Goal: Information Seeking & Learning: Learn about a topic

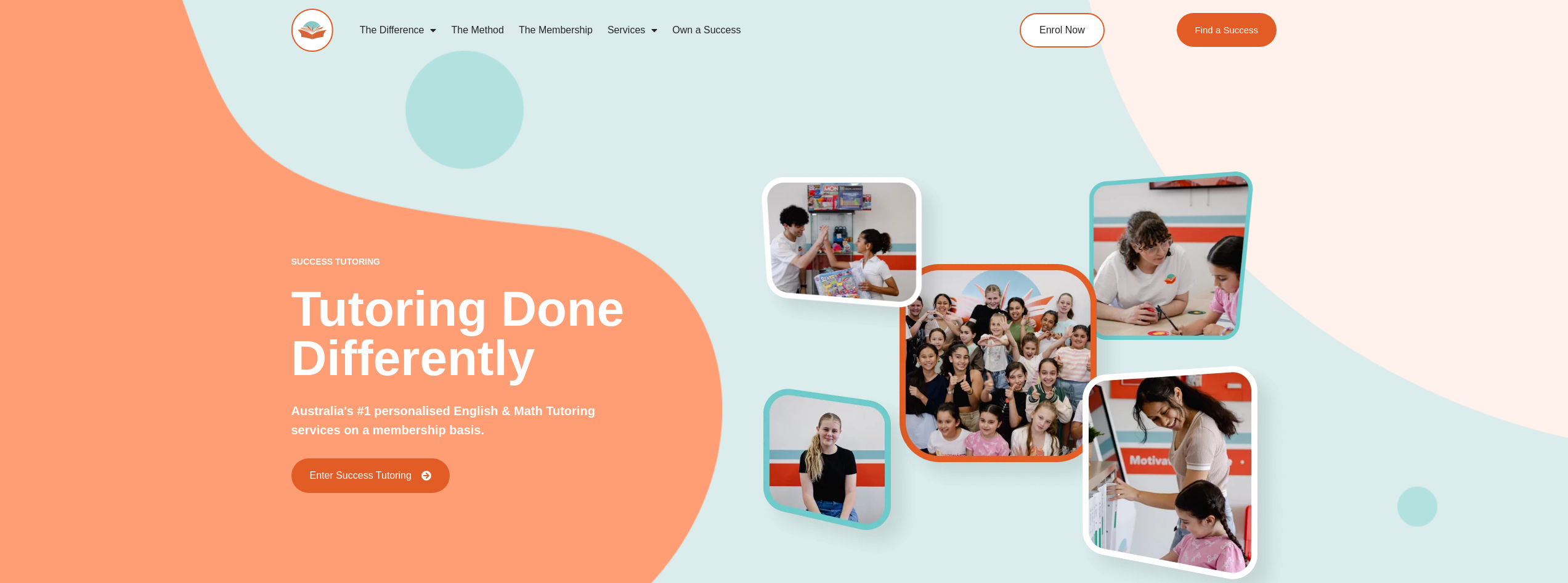
click at [429, 26] on span "Menu" at bounding box center [430, 30] width 13 height 22
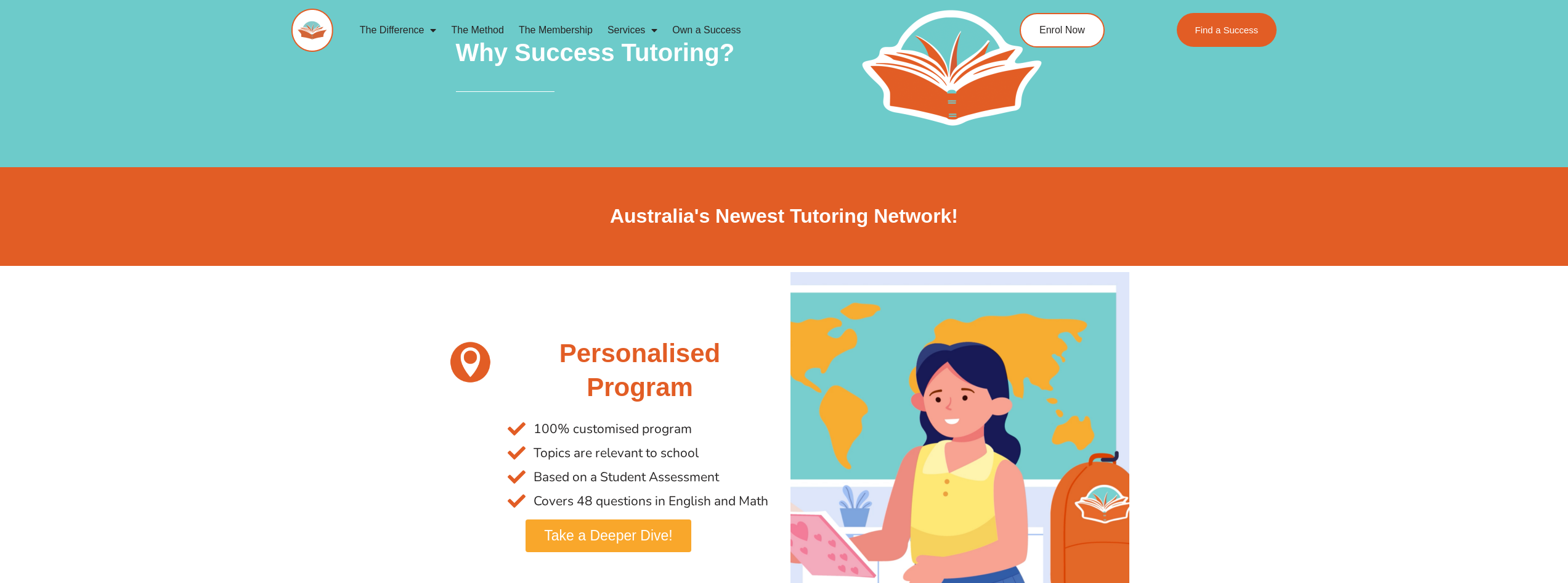
click at [303, 7] on div "The Difference Personalised Program Inspirational Tutors Motivational Learning …" at bounding box center [784, 40] width 986 height 80
click at [309, 28] on img at bounding box center [312, 30] width 42 height 43
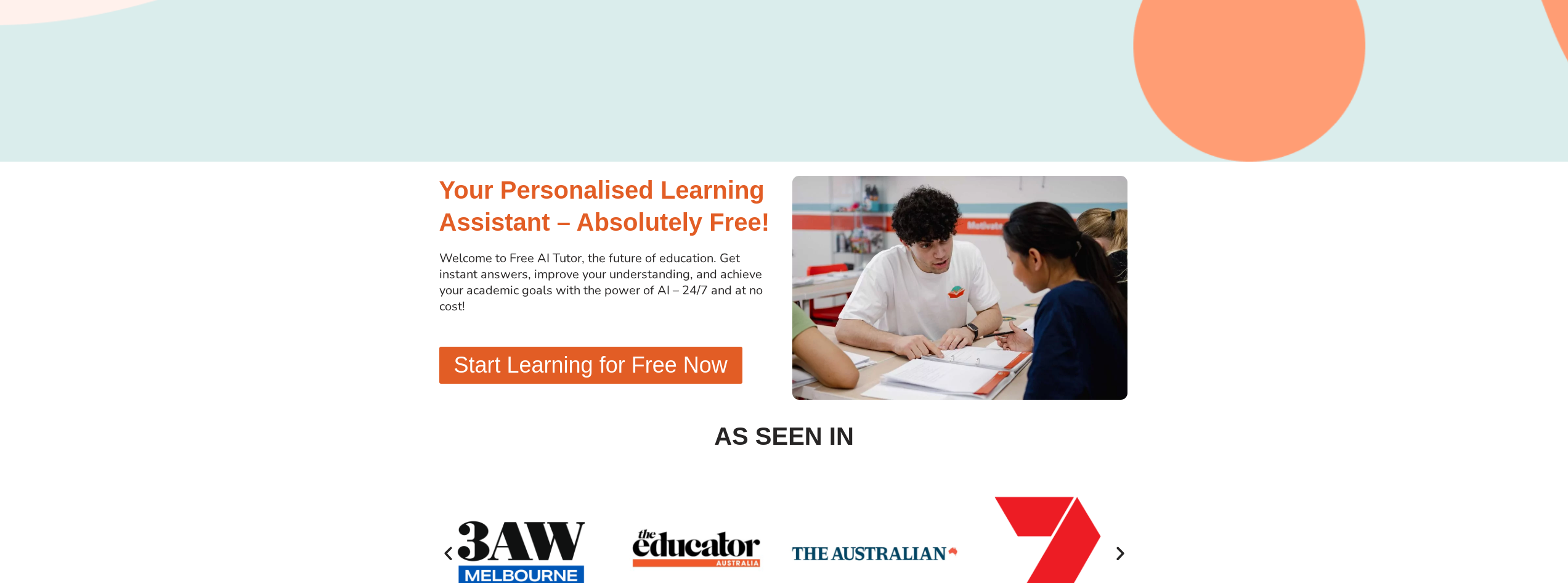
scroll to position [247, 0]
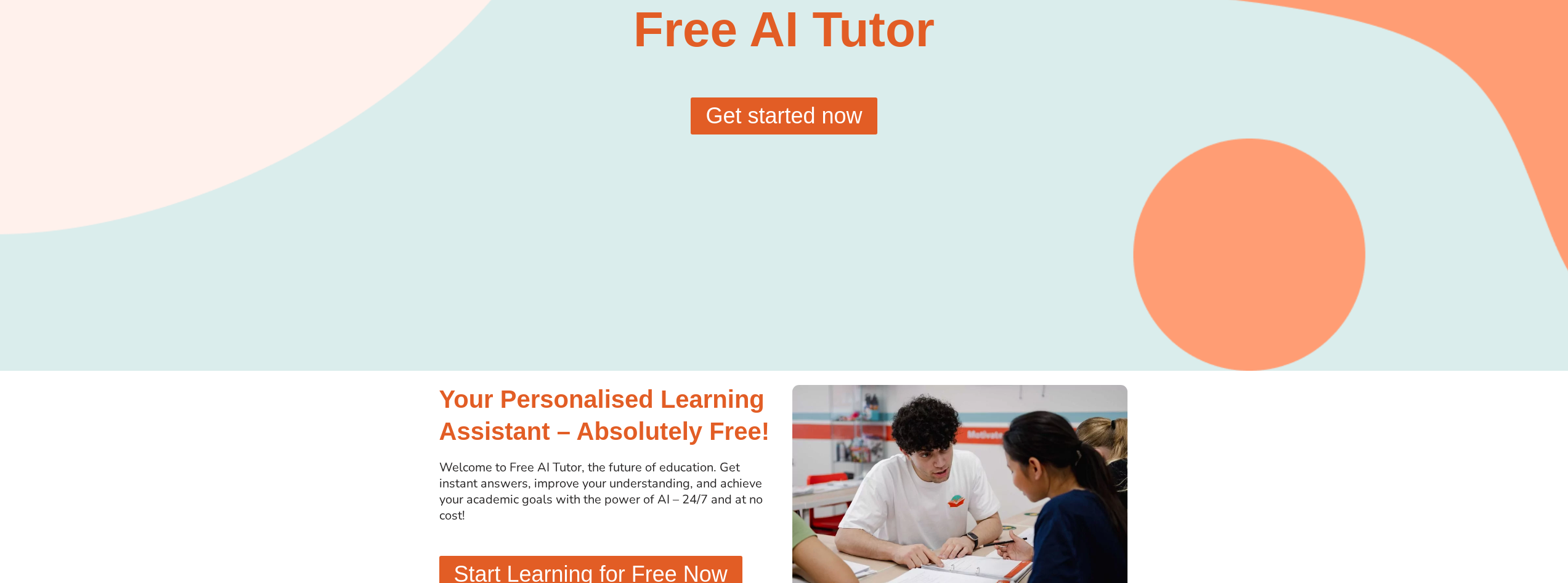
click at [754, 99] on link "Get started now" at bounding box center [783, 116] width 186 height 37
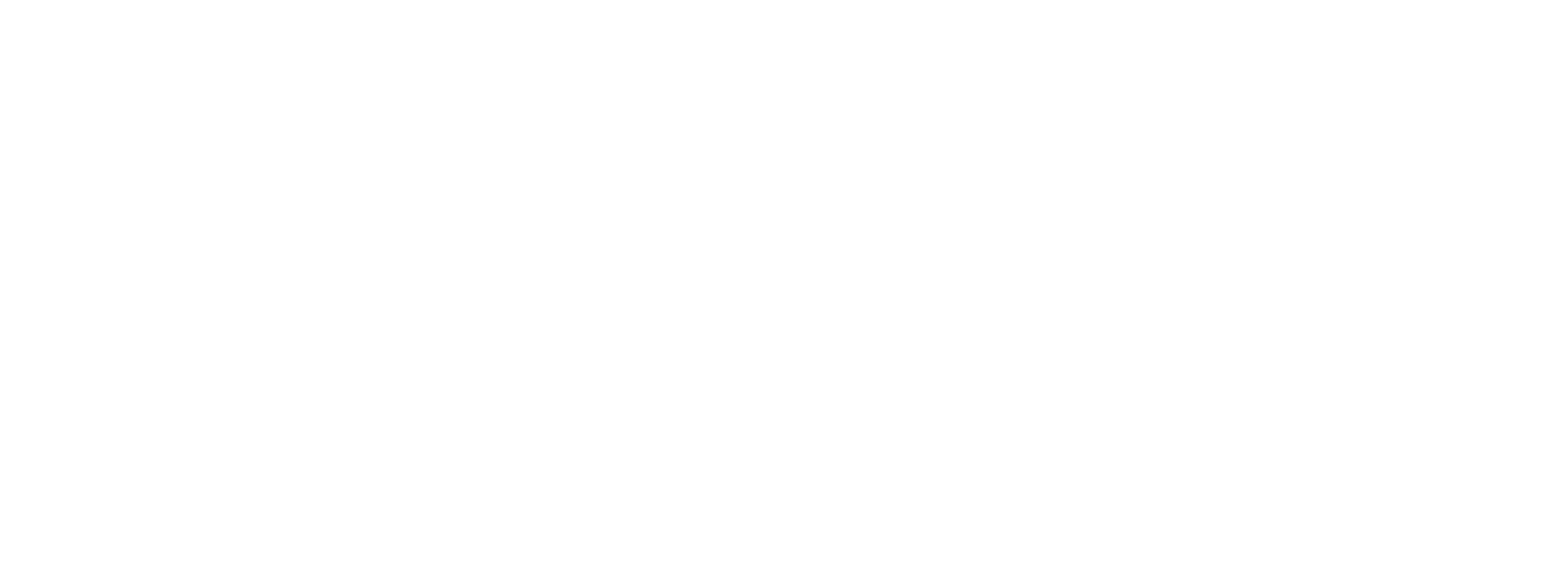
scroll to position [62, 0]
